Goal: Information Seeking & Learning: Learn about a topic

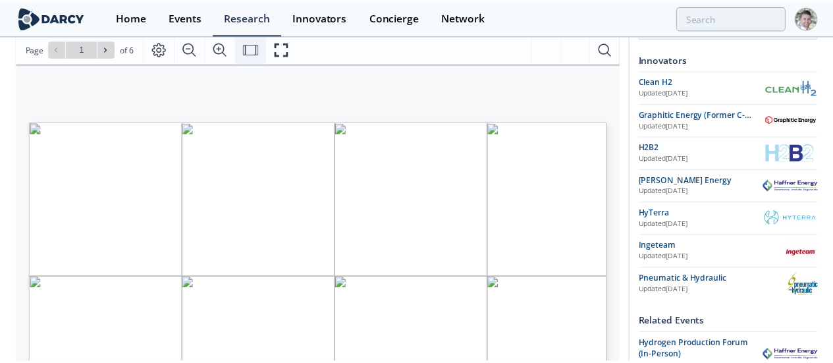
scroll to position [181, 0]
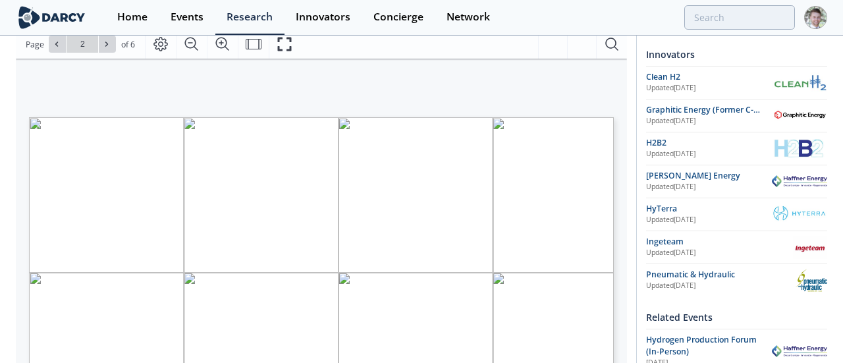
type input "1"
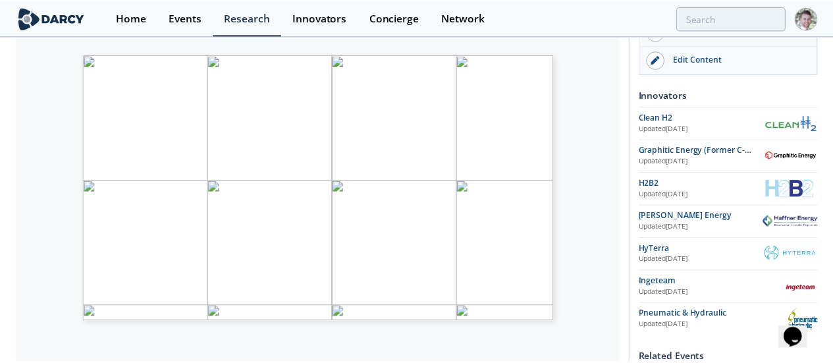
scroll to position [0, 0]
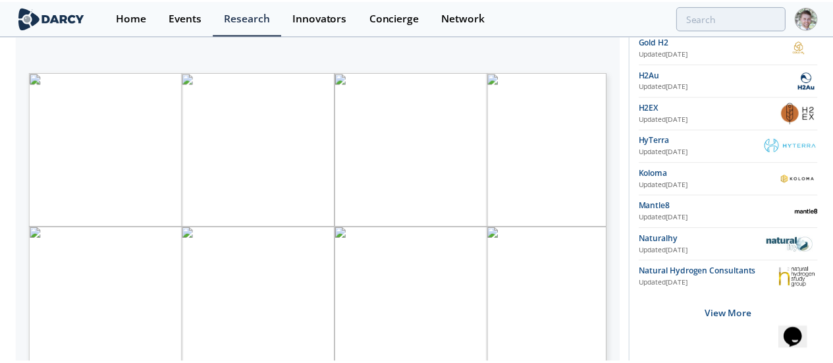
scroll to position [290, 0]
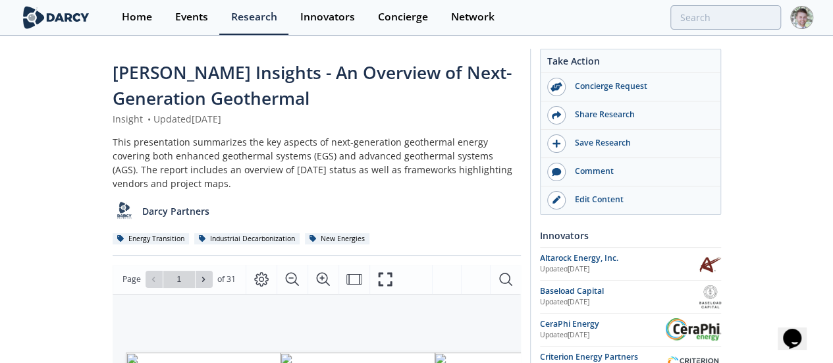
click at [145, 82] on span "Darcy Insights - An Overview of Next-Generation Geothermal" at bounding box center [312, 85] width 399 height 49
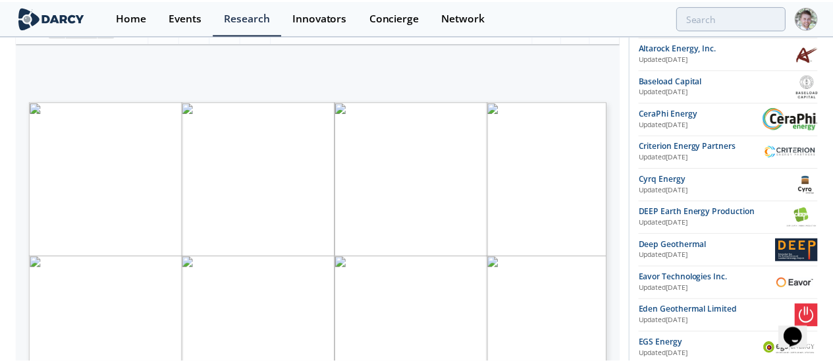
scroll to position [217, 0]
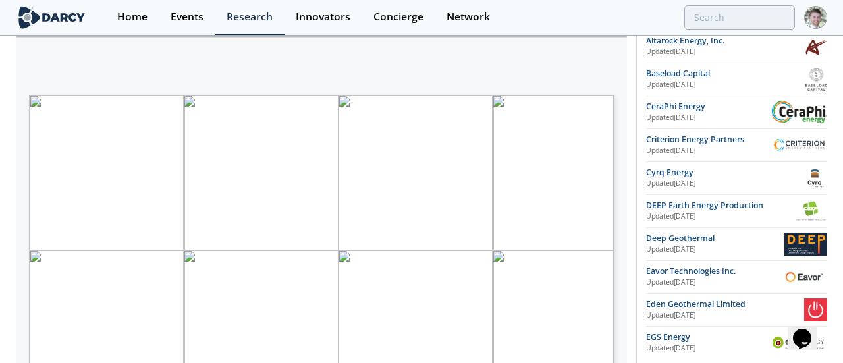
type input "2"
type input "1"
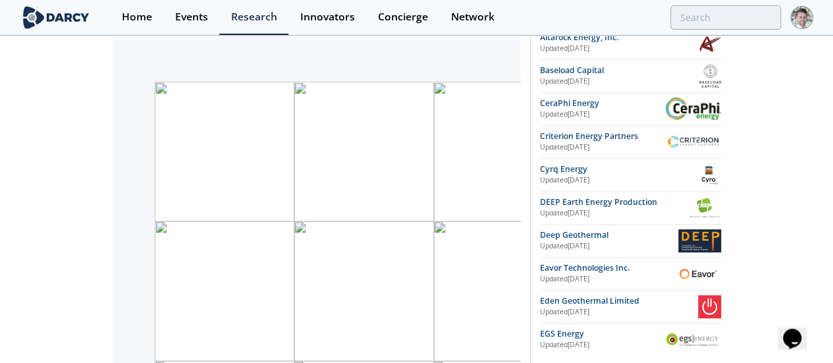
scroll to position [286, 0]
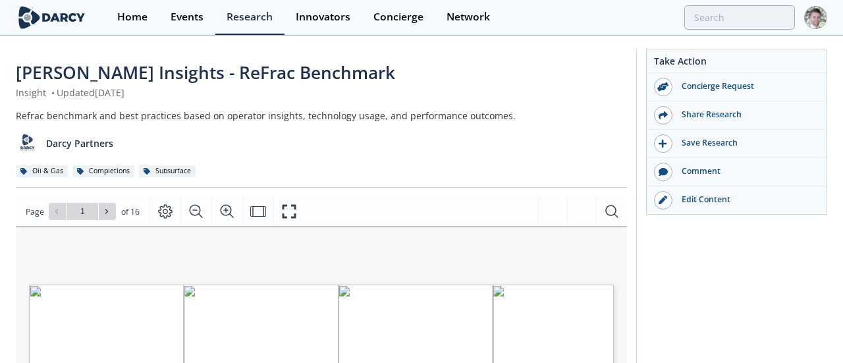
type input "2"
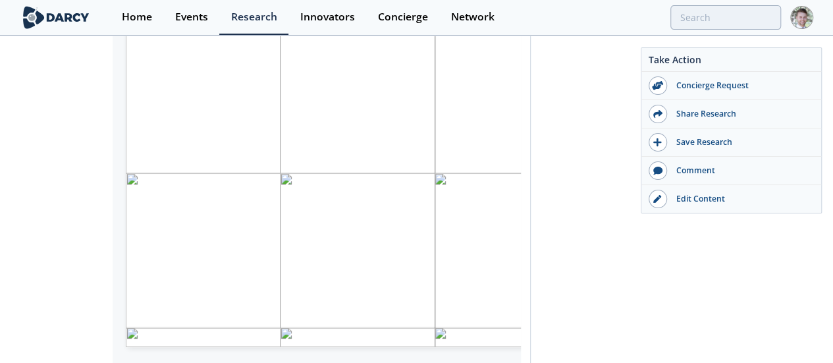
scroll to position [289, 0]
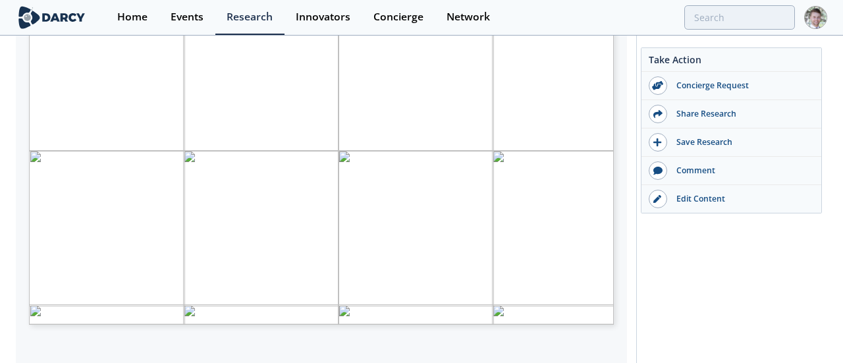
click at [27, 106] on div "30 Individual Responses* 28 Operators * All respondents directly involved/infor…" at bounding box center [315, 108] width 598 height 342
type input "2"
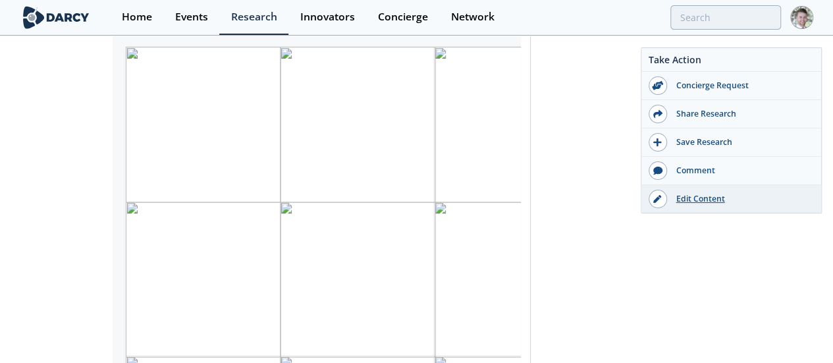
scroll to position [260, 0]
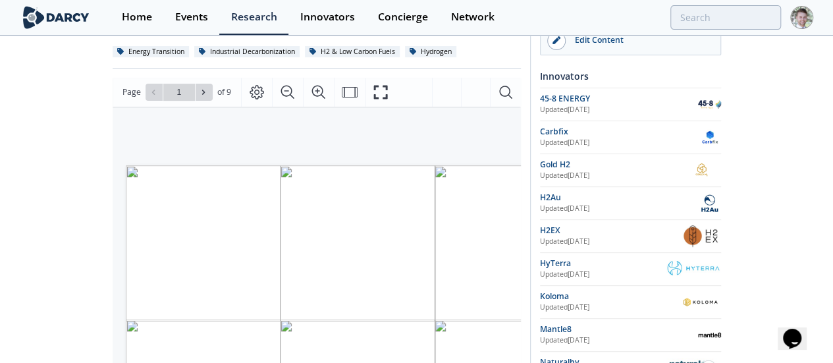
scroll to position [177, 0]
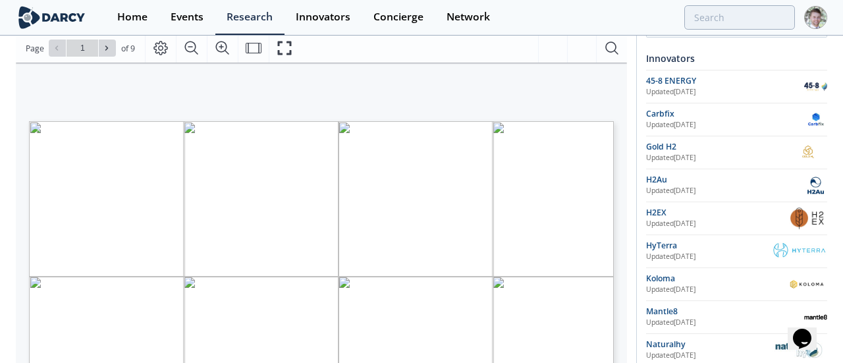
type input "2"
type input "3"
type input "4"
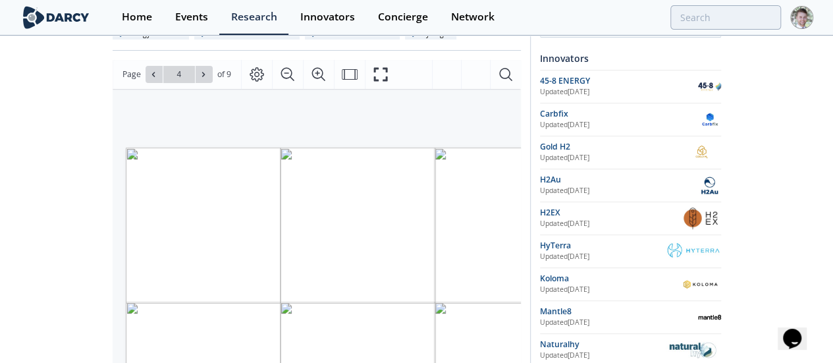
scroll to position [217, 0]
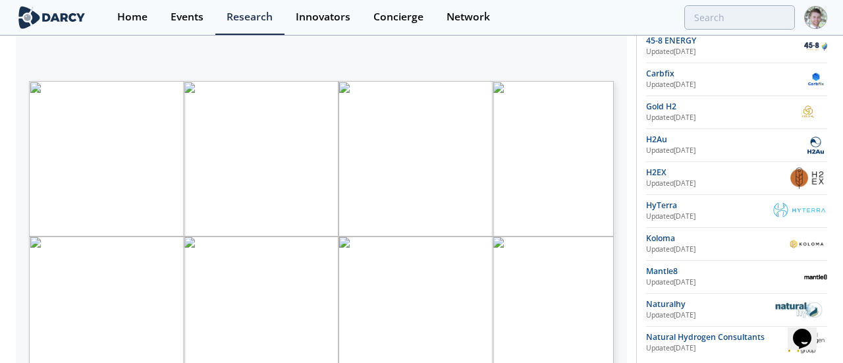
type input "5"
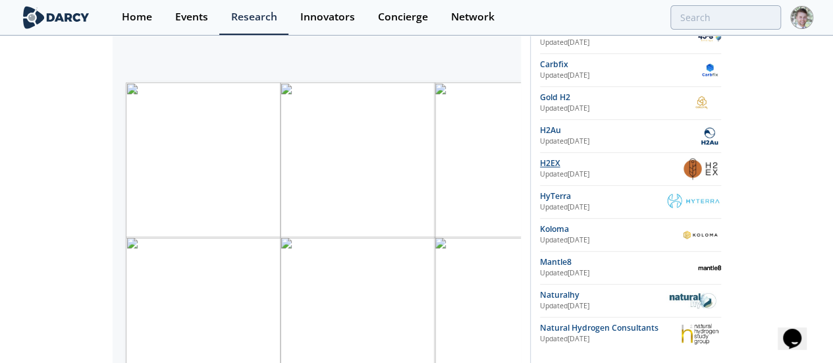
scroll to position [240, 0]
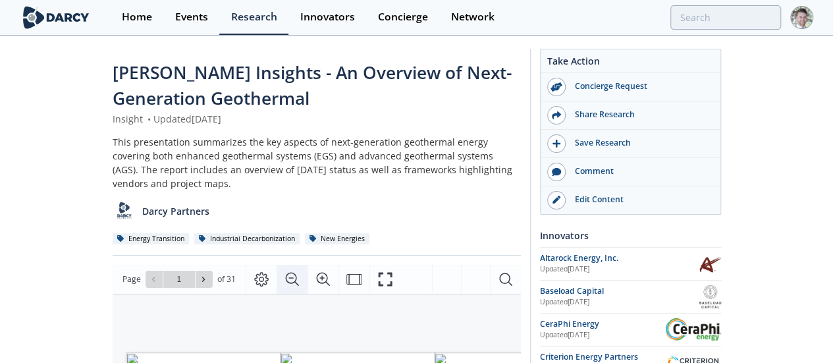
scroll to position [213, 0]
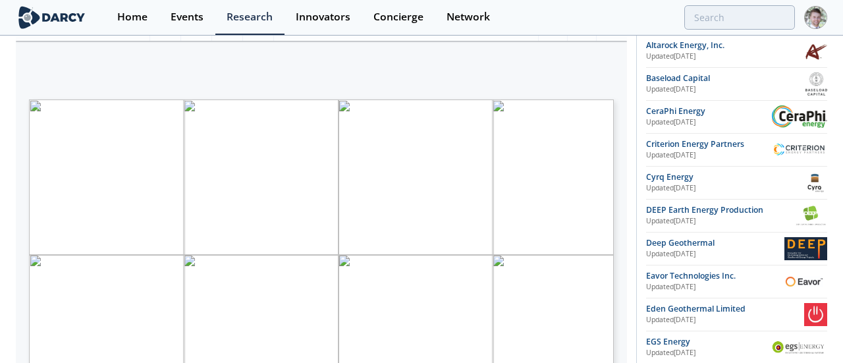
type input "3"
type input "4"
type input "5"
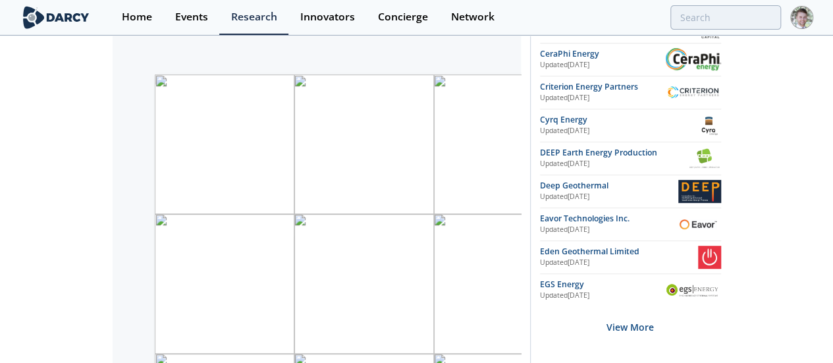
scroll to position [276, 0]
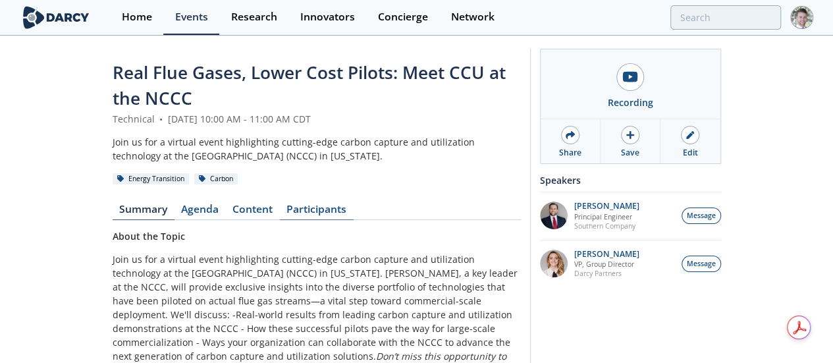
click at [280, 204] on link "Participants" at bounding box center [317, 212] width 74 height 16
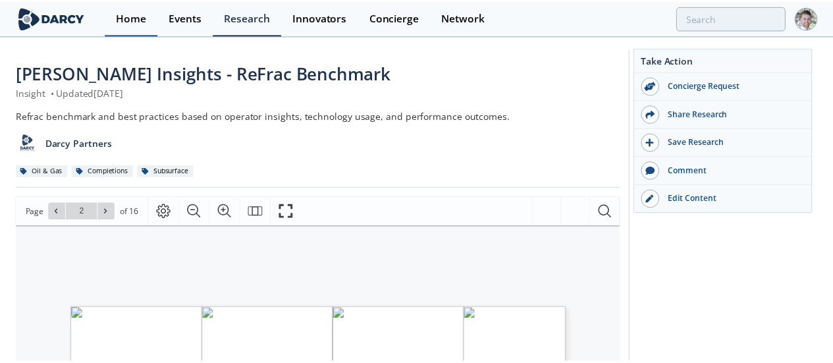
scroll to position [260, 0]
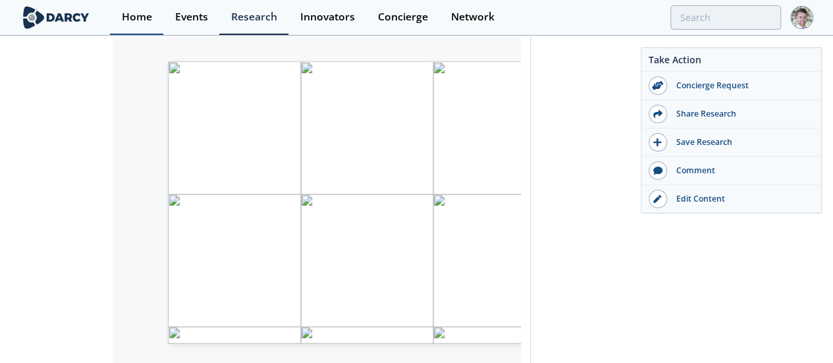
click at [122, 20] on div "Home" at bounding box center [137, 17] width 30 height 11
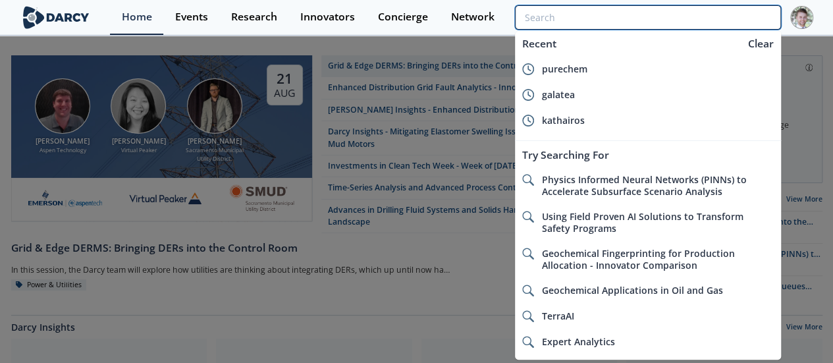
click at [716, 23] on input "search" at bounding box center [647, 17] width 265 height 24
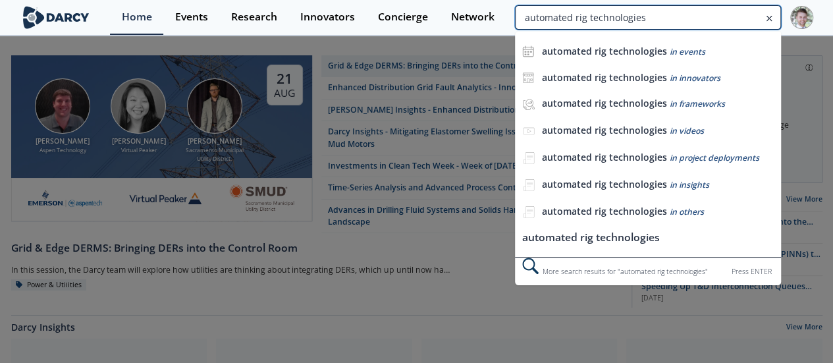
type input "automated rig technologies"
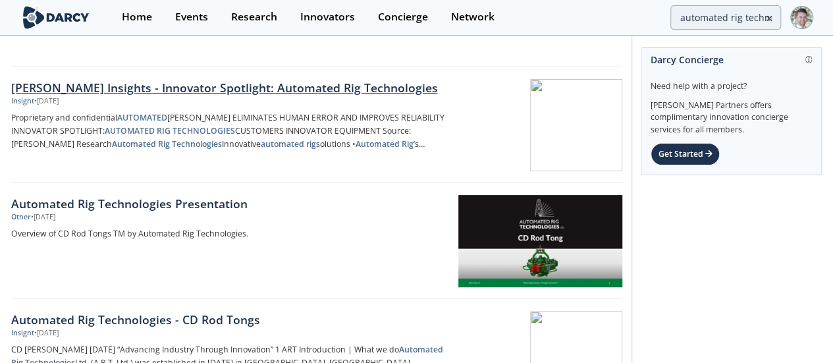
scroll to position [126, 0]
click at [528, 123] on div at bounding box center [539, 126] width 166 height 92
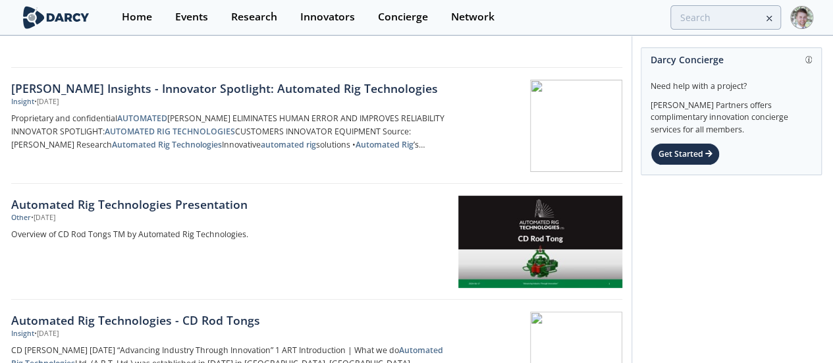
scroll to position [0, 0]
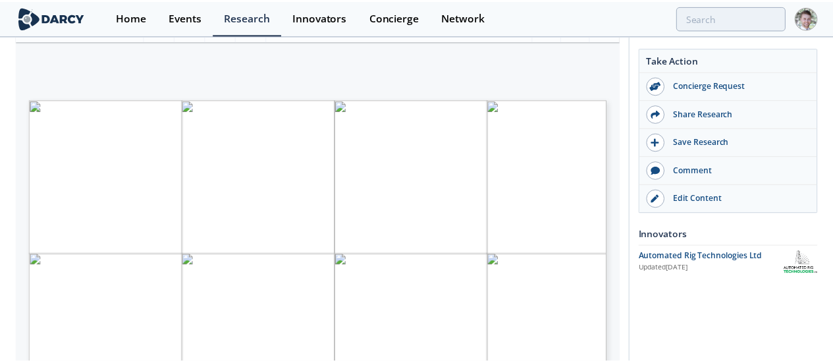
scroll to position [273, 0]
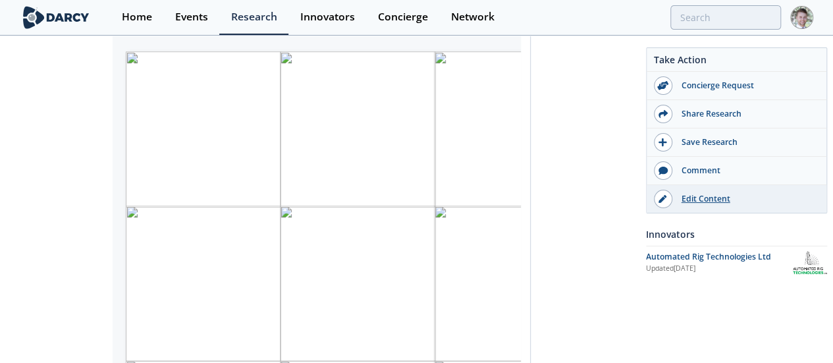
click at [708, 201] on div "Edit Content" at bounding box center [745, 199] width 147 height 12
